Goal: Complete application form

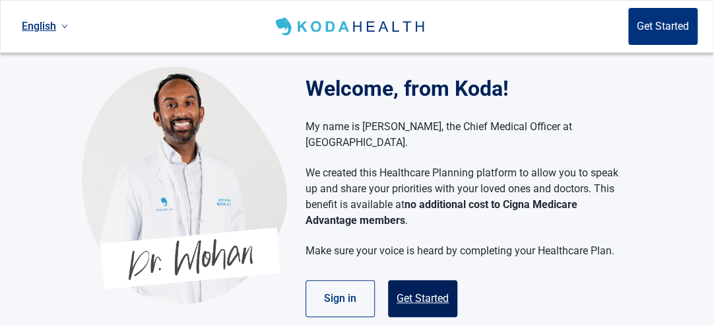
click at [424, 288] on button "Get Started" at bounding box center [422, 298] width 69 height 37
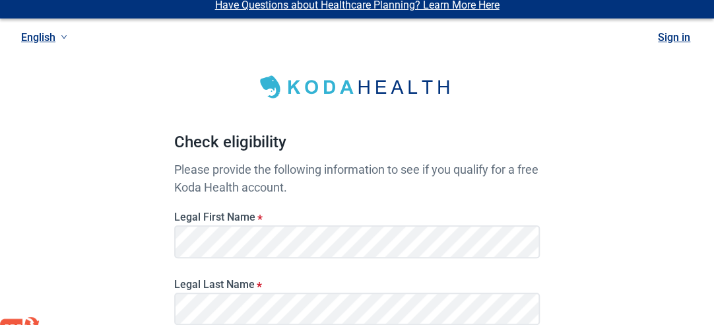
scroll to position [196, 0]
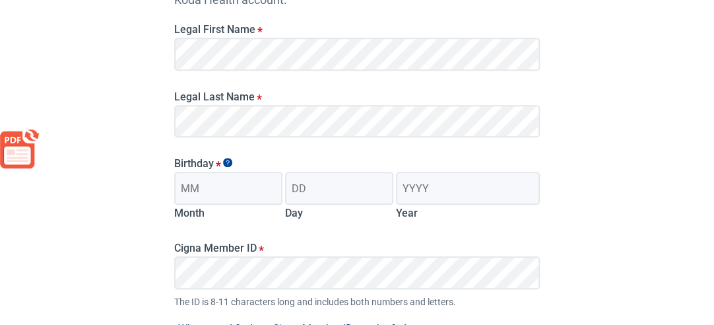
click at [652, 122] on div "Have Questions about Healthcare Planning? Learn More Here English Sign in Check…" at bounding box center [357, 137] width 714 height 667
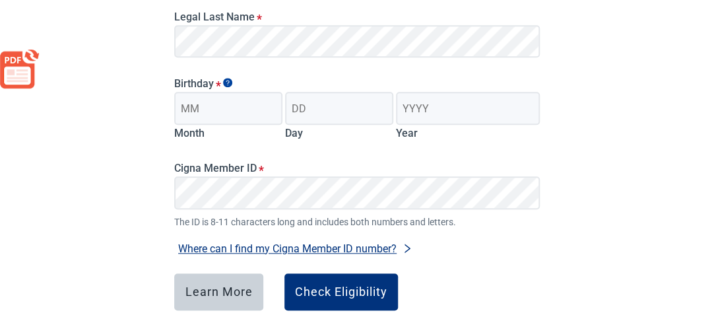
scroll to position [277, 0]
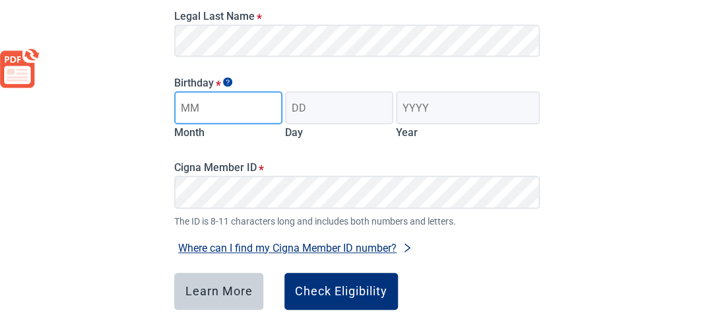
click at [233, 123] on input "Month" at bounding box center [228, 107] width 108 height 33
type input "04"
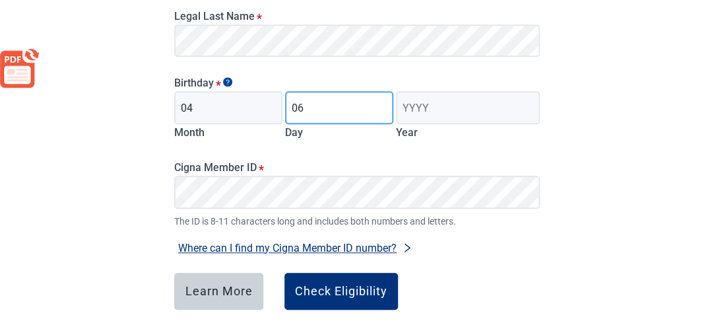
type input "06"
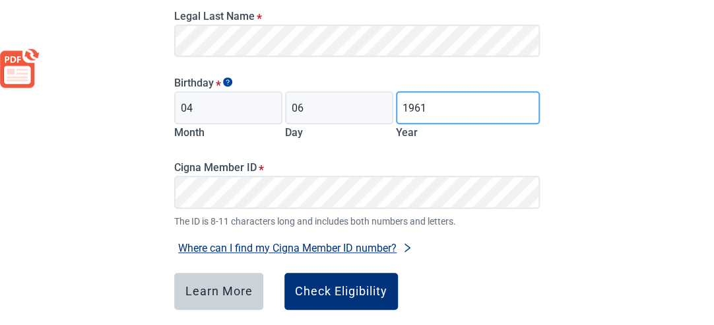
type input "1961"
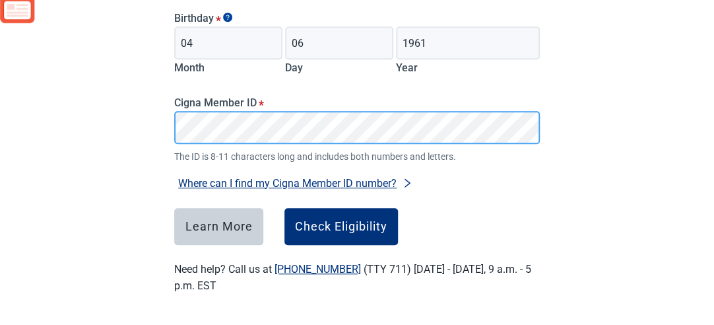
scroll to position [343, 0]
